Goal: Information Seeking & Learning: Understand process/instructions

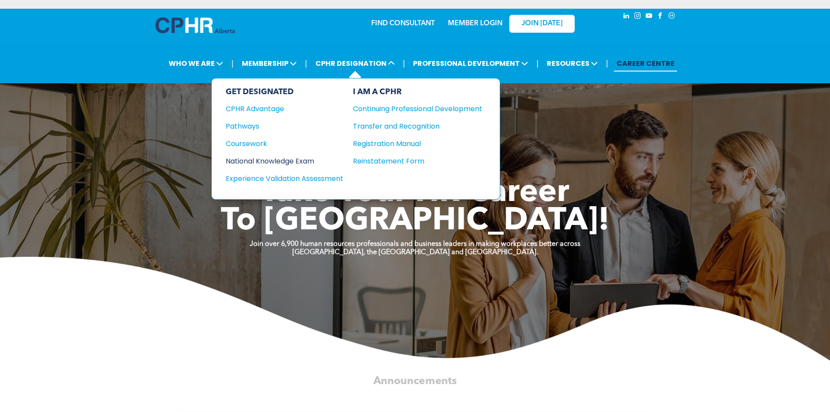
click at [290, 159] on div "National Knowledge Exam" at bounding box center [279, 161] width 106 height 11
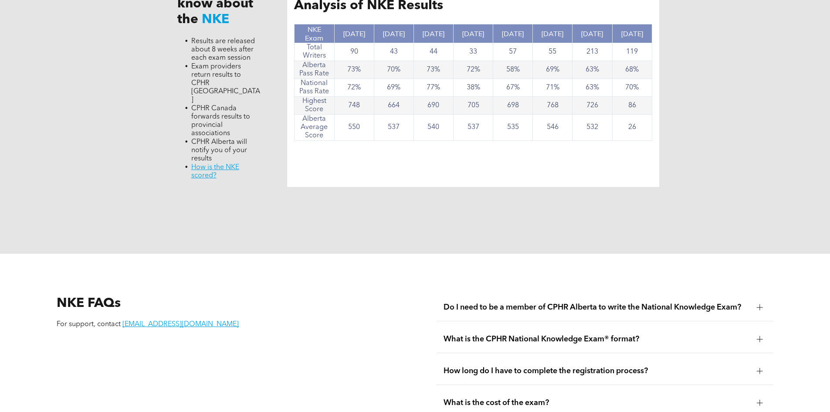
scroll to position [959, 0]
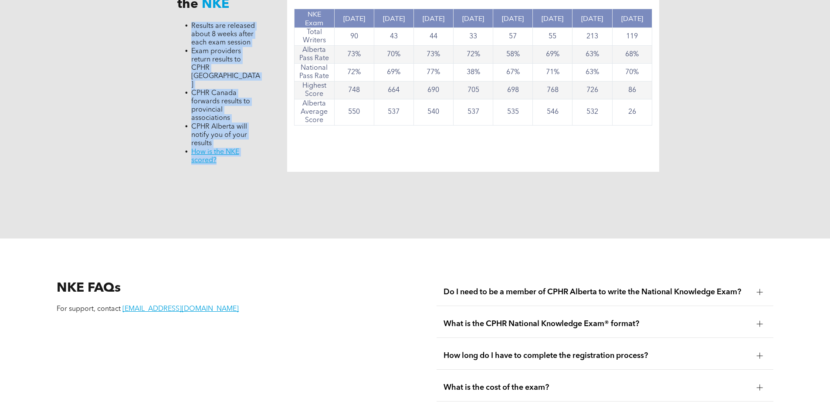
drag, startPoint x: 248, startPoint y: 148, endPoint x: 181, endPoint y: 25, distance: 140.4
click at [181, 25] on div "What to know about the NKE Results are released about 8 weeks after each exam s…" at bounding box center [219, 65] width 98 height 214
click at [259, 64] on li "Exam providers return results to CPHR Canada" at bounding box center [226, 68] width 70 height 42
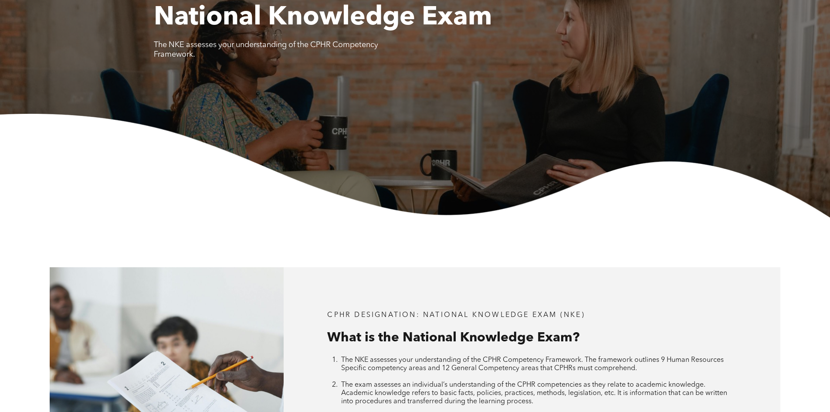
scroll to position [0, 0]
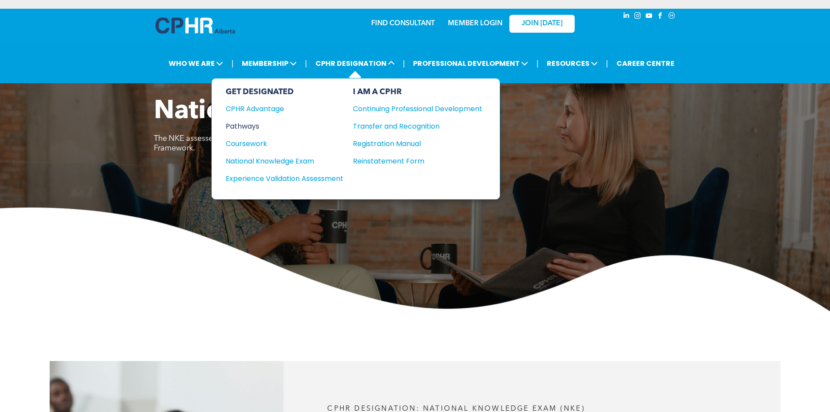
click at [245, 128] on div "Pathways" at bounding box center [279, 126] width 106 height 11
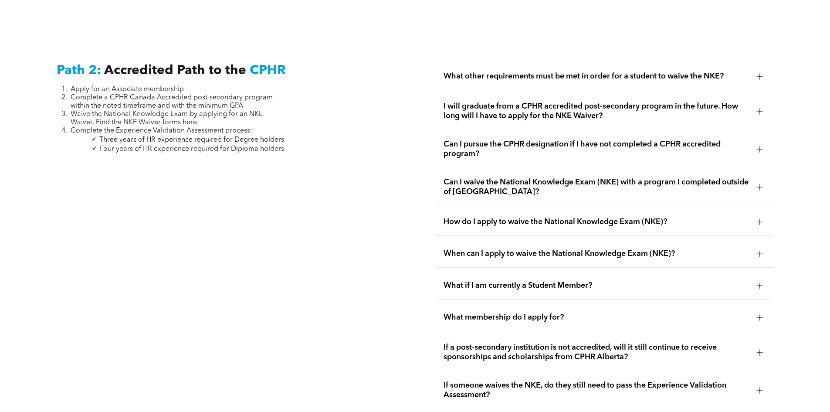
scroll to position [1525, 0]
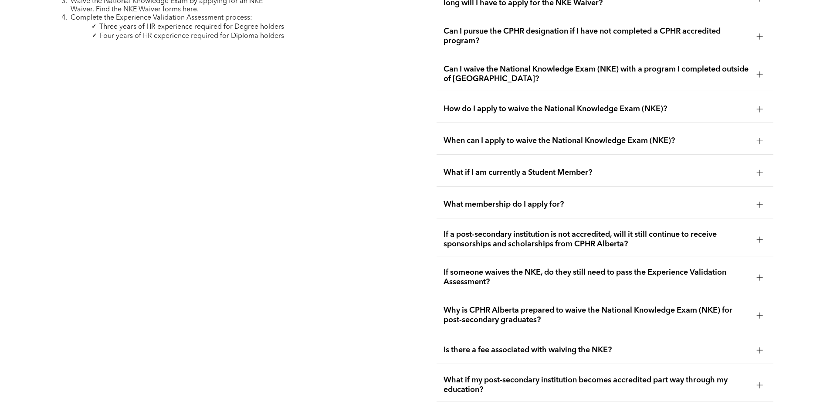
click at [475, 104] on span "How do I apply to waive the National Knowledge Exam (NKE)?" at bounding box center [597, 109] width 306 height 10
